Goal: Check status: Check status

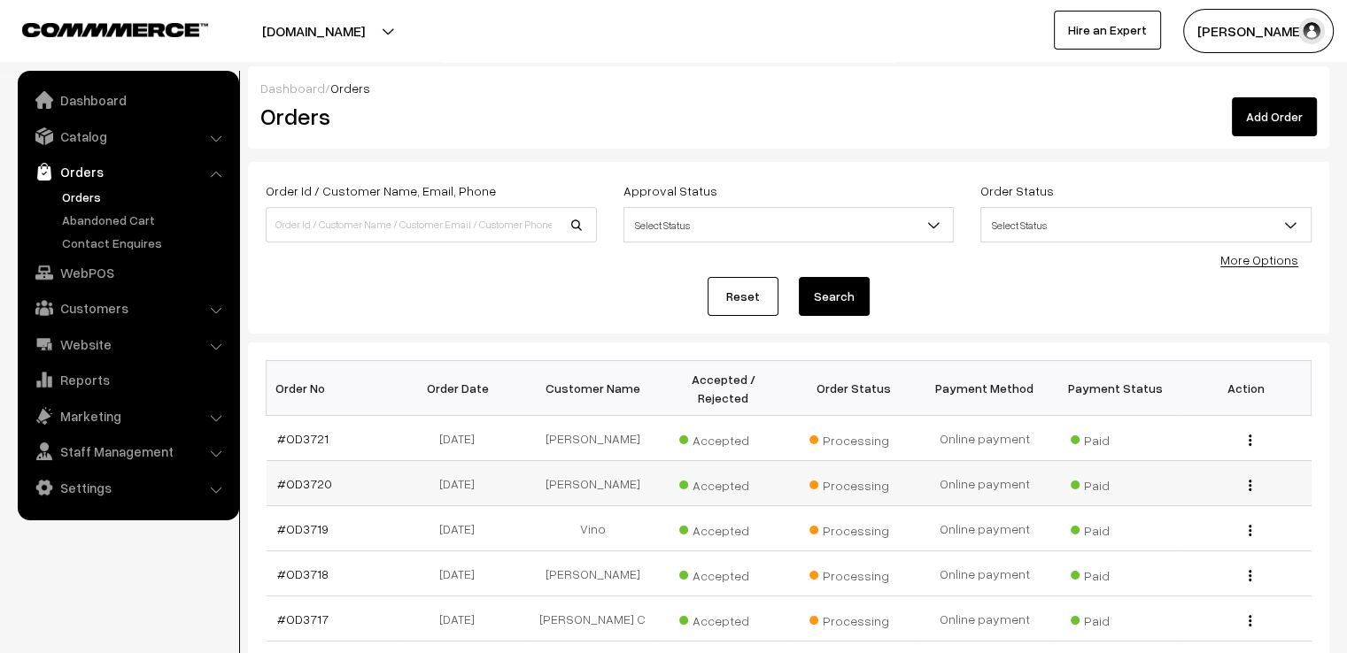
click at [1247, 475] on div "View" at bounding box center [1246, 484] width 110 height 19
click at [1252, 475] on div "View" at bounding box center [1246, 484] width 110 height 19
click at [1246, 475] on div "View" at bounding box center [1246, 484] width 110 height 19
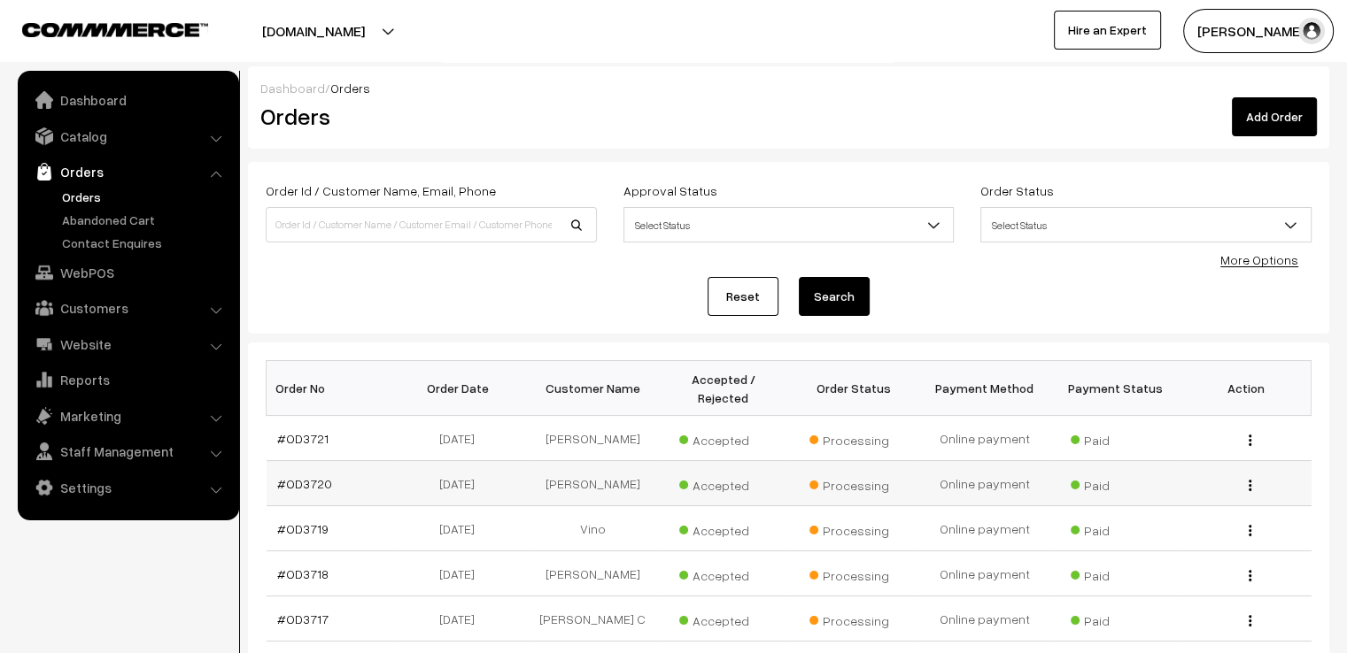
click at [1246, 475] on div "View" at bounding box center [1246, 484] width 110 height 19
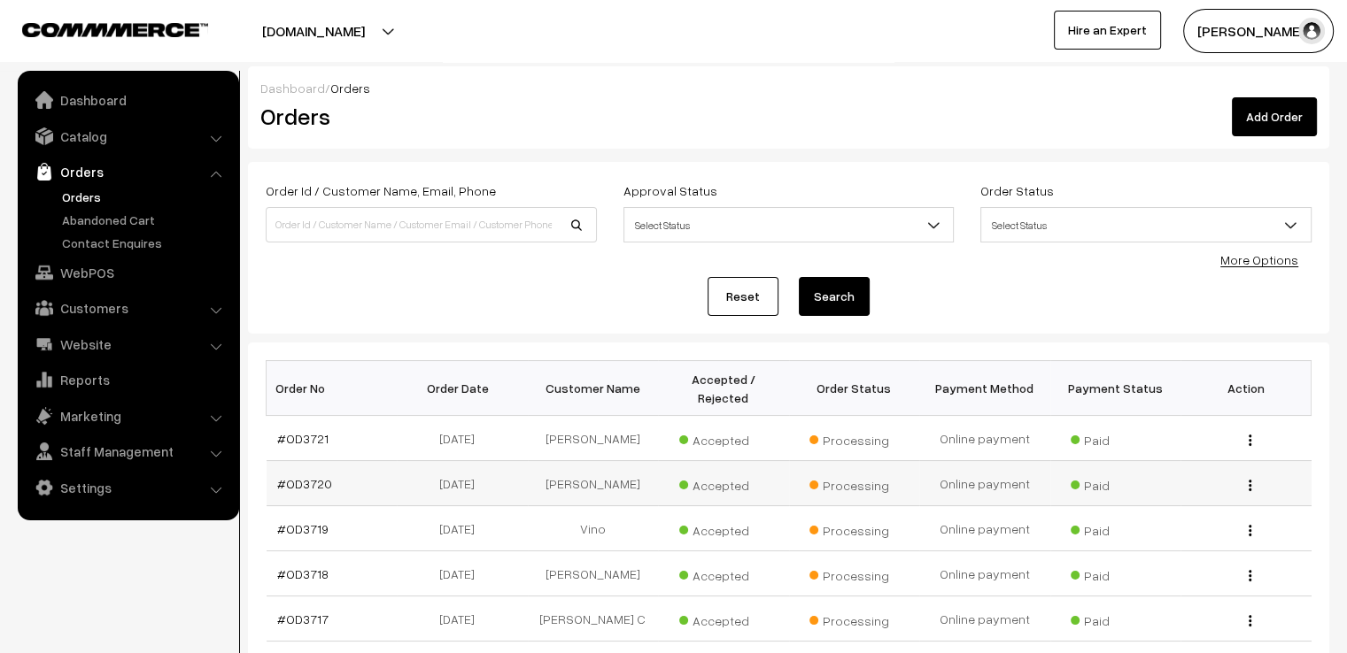
click at [1246, 475] on div "View" at bounding box center [1246, 484] width 110 height 19
click at [427, 472] on td "17-08-2025" at bounding box center [462, 483] width 131 height 45
click at [355, 484] on td "#OD3720" at bounding box center [332, 483] width 131 height 45
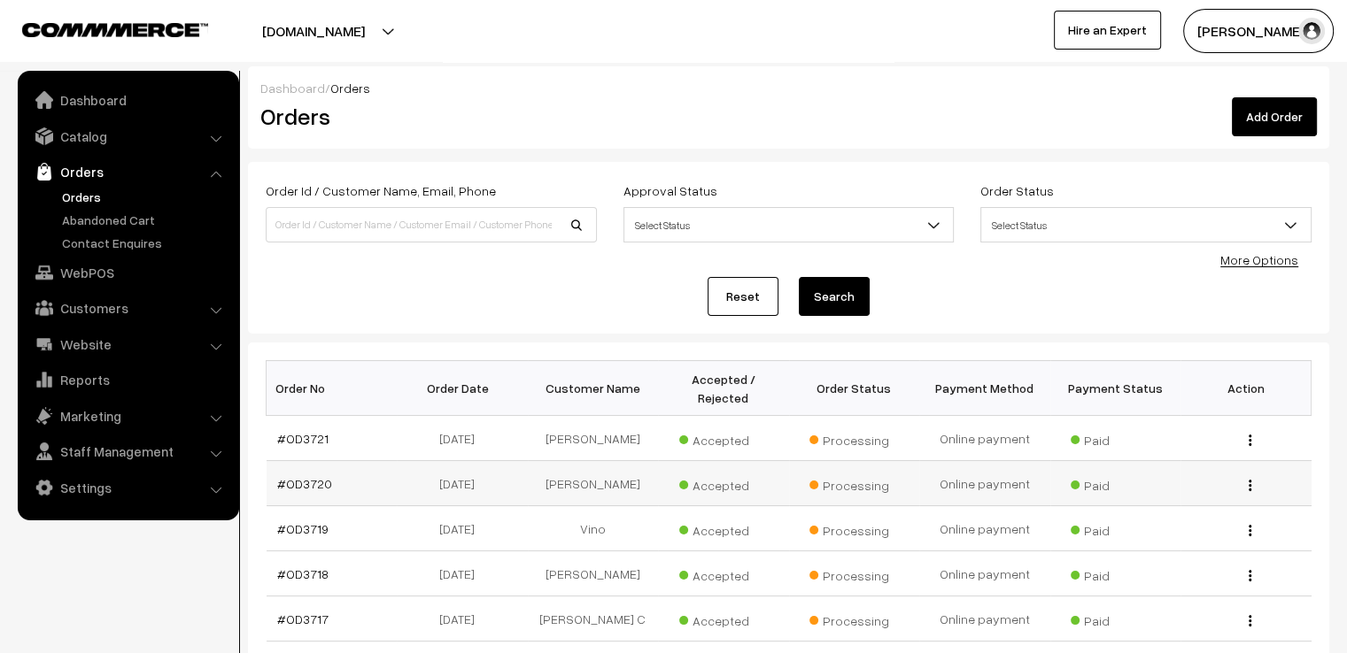
click at [355, 484] on td "#OD3720" at bounding box center [332, 483] width 131 height 45
click at [368, 467] on td "#OD3720" at bounding box center [332, 483] width 131 height 45
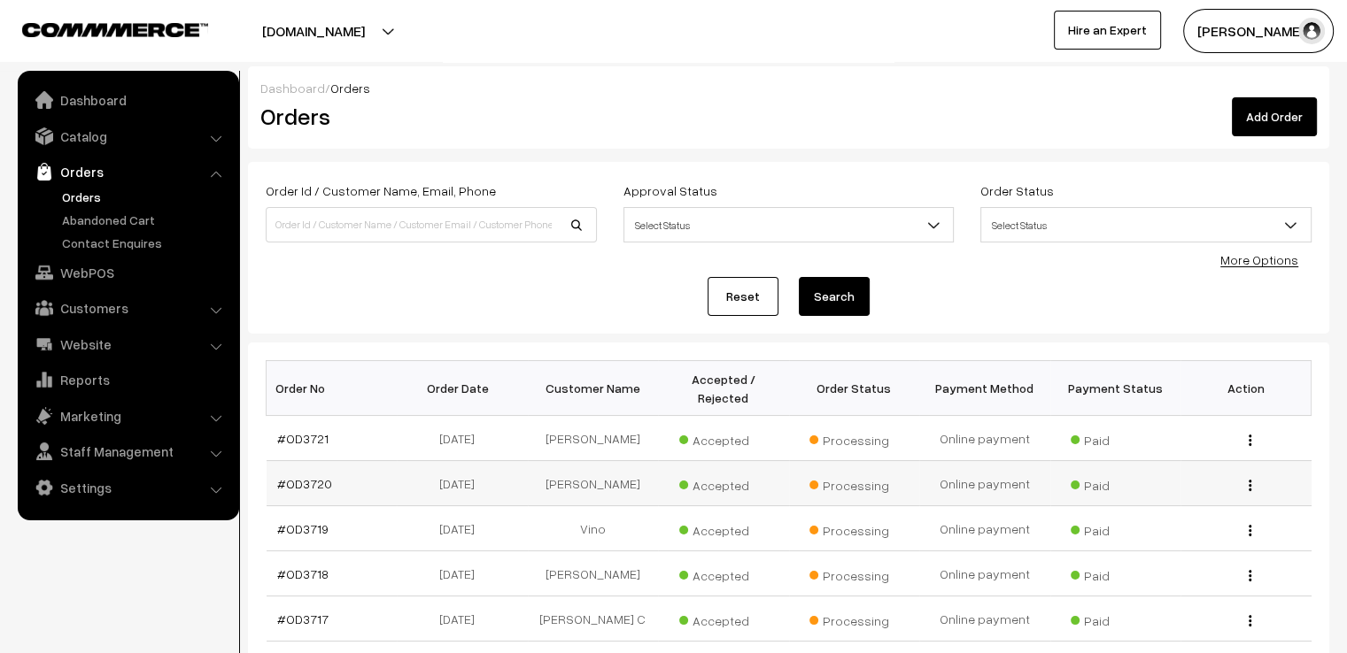
click at [368, 467] on td "#OD3720" at bounding box center [332, 483] width 131 height 45
drag, startPoint x: 368, startPoint y: 467, endPoint x: 570, endPoint y: -59, distance: 563.4
click at [570, 0] on html "Thank you for showing interest. Our team will call you shortly. Close varnambya…" at bounding box center [673, 326] width 1347 height 653
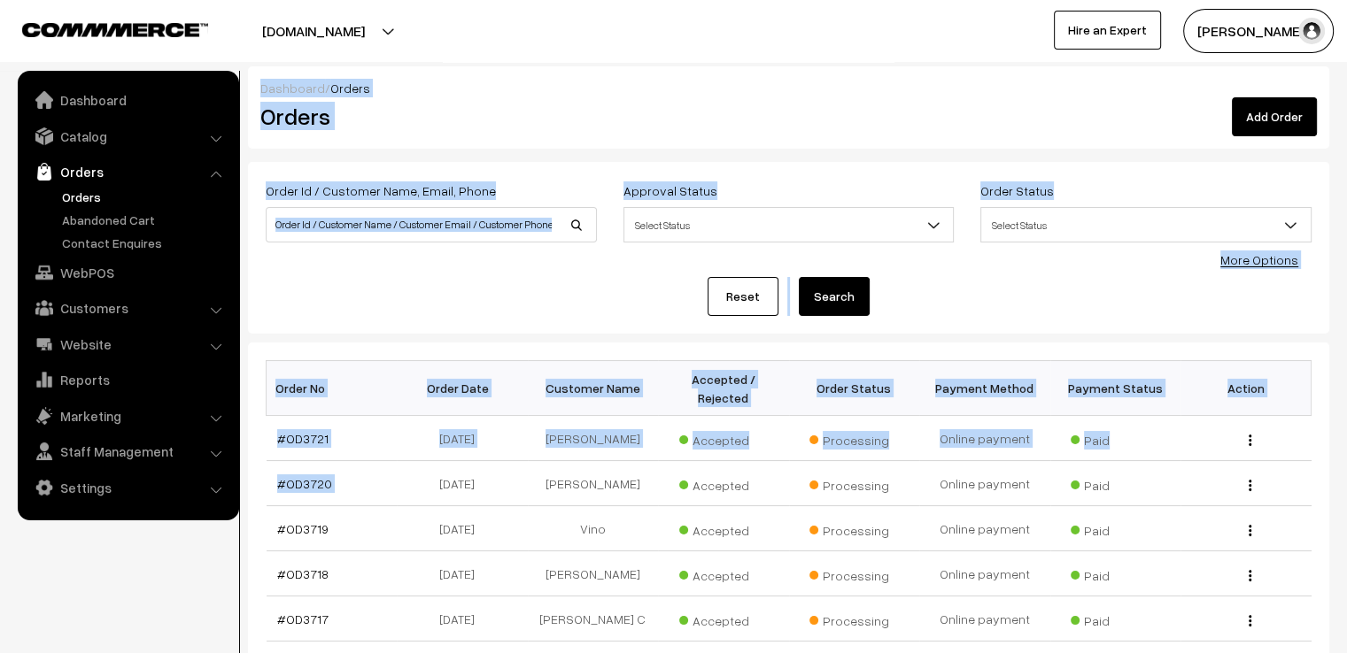
click at [460, 334] on div "Dashboard / Orders Orders Add Order Order Id / Customer Name, Email, Phone Appr…" at bounding box center [788, 527] width 1081 height 923
click at [484, 297] on div "Reset Search" at bounding box center [789, 296] width 1046 height 39
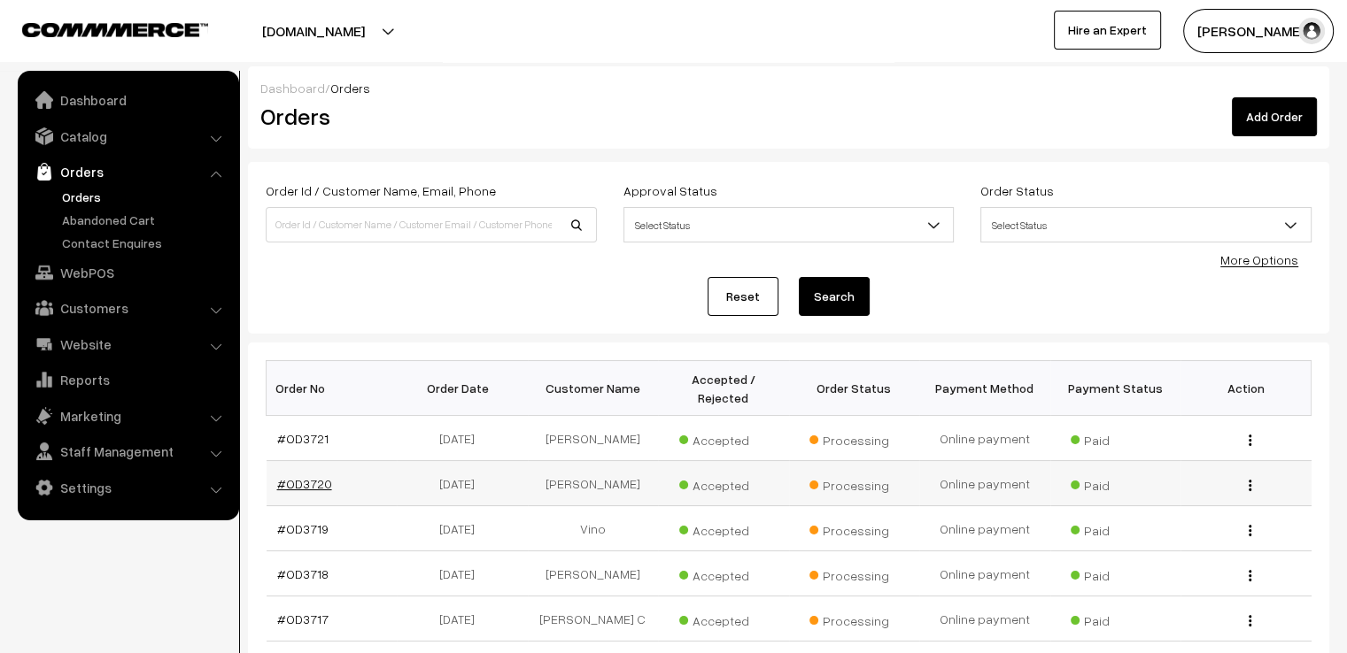
click at [315, 476] on link "#OD3720" at bounding box center [304, 483] width 55 height 15
